Goal: Check status

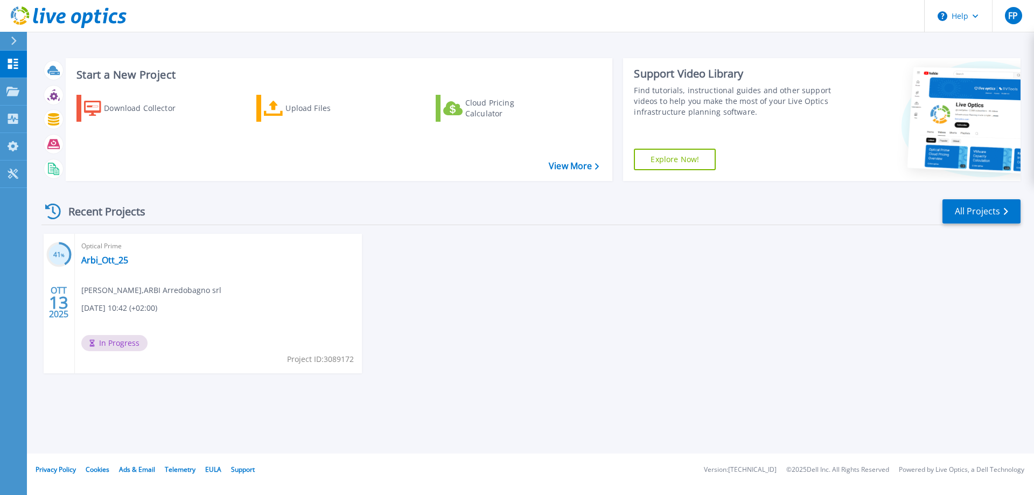
click at [308, 210] on div "Recent Projects All Projects" at bounding box center [530, 211] width 979 height 27
click at [113, 265] on link "Arbi_Ott_25" at bounding box center [104, 260] width 47 height 11
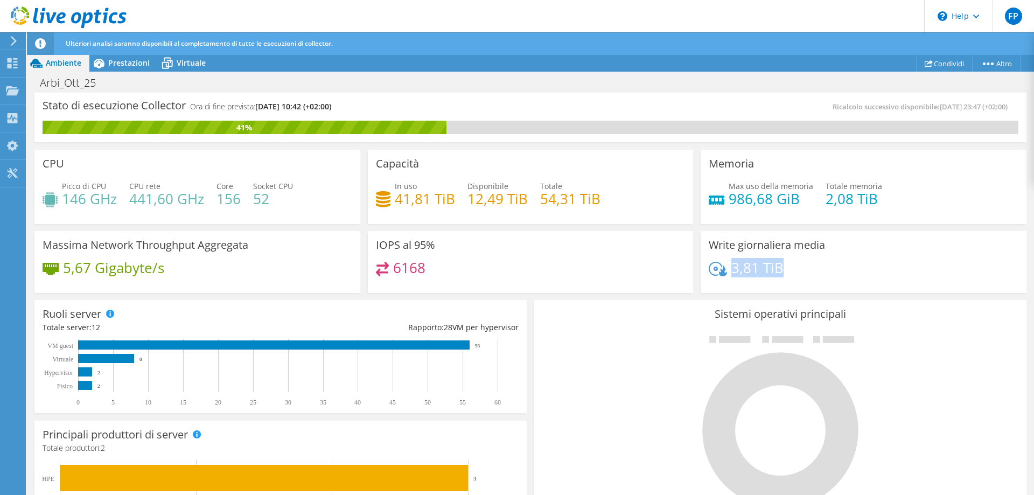
drag, startPoint x: 790, startPoint y: 269, endPoint x: 729, endPoint y: 267, distance: 61.4
click at [729, 267] on div "3,81 TiB" at bounding box center [864, 273] width 310 height 23
click at [754, 266] on h4 "3,81 TiB" at bounding box center [758, 268] width 52 height 12
click at [141, 66] on span "Prestazioni" at bounding box center [128, 63] width 41 height 10
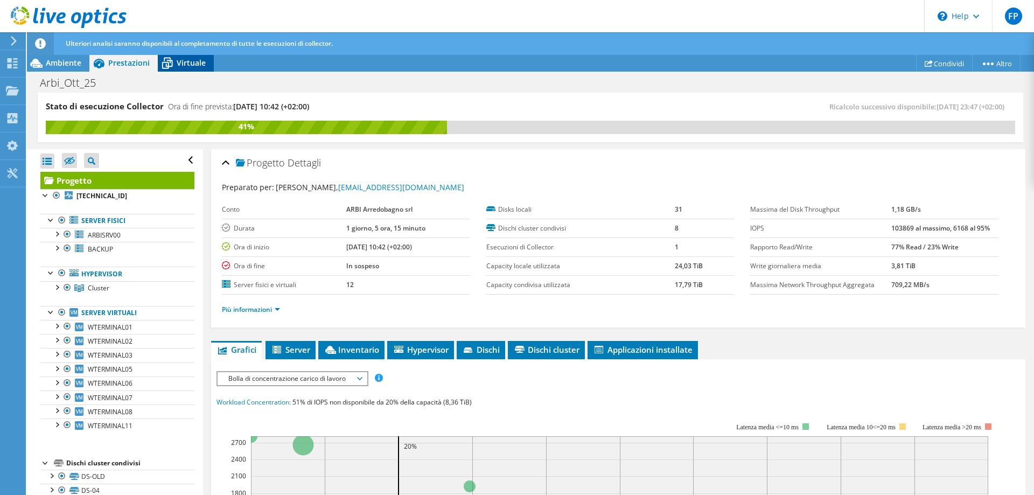
click at [169, 62] on icon at bounding box center [167, 63] width 19 height 19
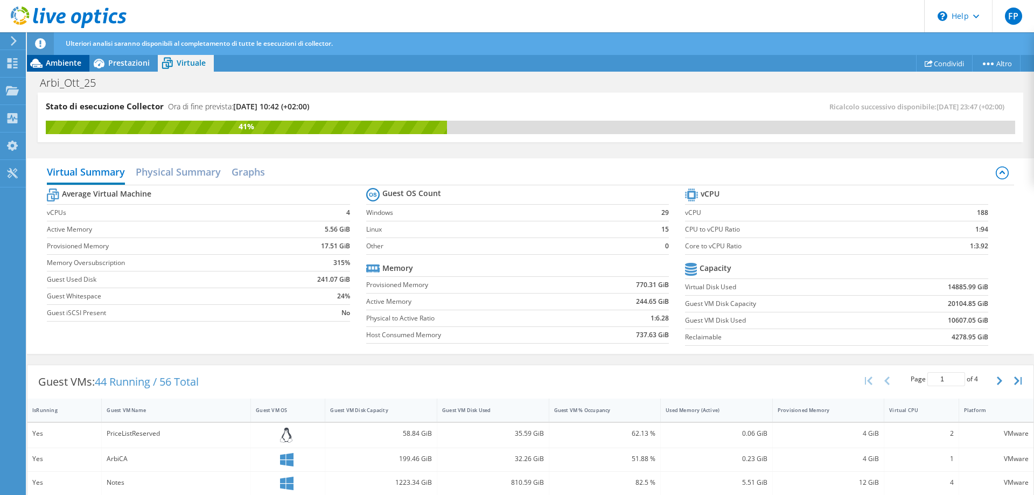
click at [60, 67] on span "Ambiente" at bounding box center [64, 63] width 36 height 10
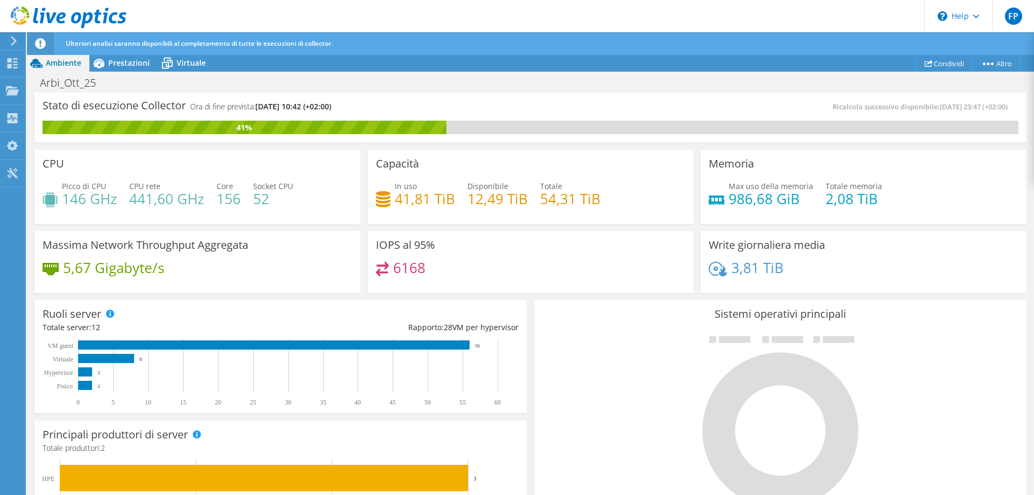
click at [173, 106] on h3 "Stato di esecuzione Collector" at bounding box center [114, 106] width 143 height 0
click at [201, 102] on h4 "Ora di fine prevista: 10/16/2025, 10:42 (+02:00)" at bounding box center [260, 107] width 141 height 12
click at [234, 103] on h4 "Ora di fine prevista: 10/16/2025, 10:42 (+02:00)" at bounding box center [260, 107] width 141 height 12
click at [467, 97] on div "Stato di esecuzione Collector Ora di fine prevista: 10/16/2025, 10:42 (+02:00) …" at bounding box center [530, 118] width 992 height 50
click at [497, 102] on div "Stato di esecuzione Collector Ora di fine prevista: 10/16/2025, 10:42 (+02:00)" at bounding box center [287, 111] width 488 height 20
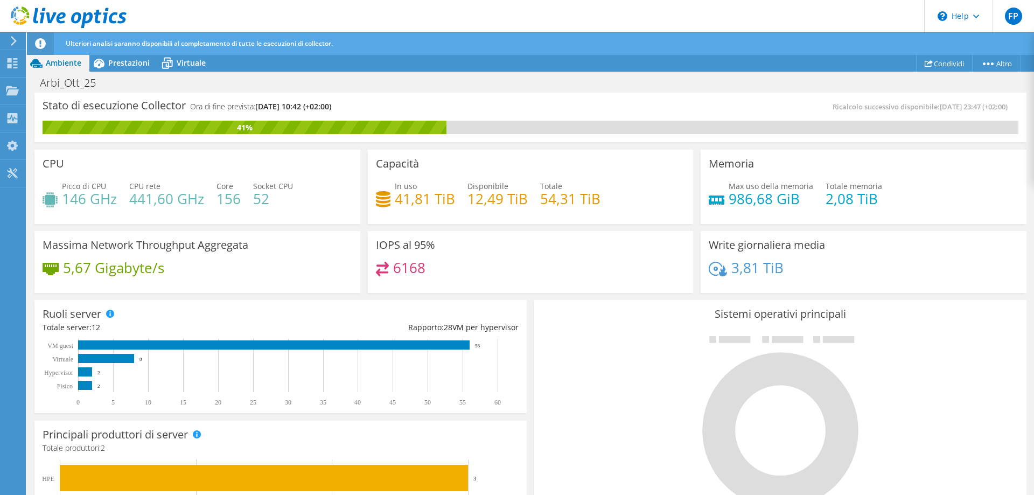
drag, startPoint x: 446, startPoint y: 17, endPoint x: 530, endPoint y: 14, distance: 84.1
click at [447, 17] on header "FP Utente finale Federico Piva ced@arbiarredobagno.it ARBI Arredobagno srl My P…" at bounding box center [517, 16] width 1034 height 32
click at [530, 14] on header "FP Utente finale Federico Piva ced@arbiarredobagno.it ARBI Arredobagno srl My P…" at bounding box center [517, 16] width 1034 height 32
